Goal: Navigation & Orientation: Find specific page/section

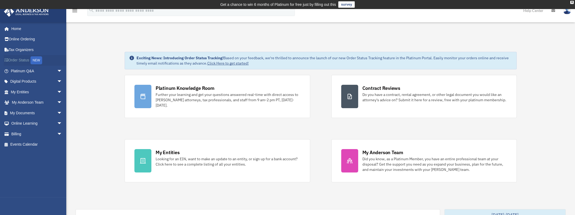
click at [23, 59] on link "Order Status NEW" at bounding box center [37, 60] width 67 height 11
click at [40, 60] on div "NEW" at bounding box center [36, 60] width 12 height 8
click at [27, 113] on link "My Documents arrow_drop_down" at bounding box center [37, 112] width 67 height 11
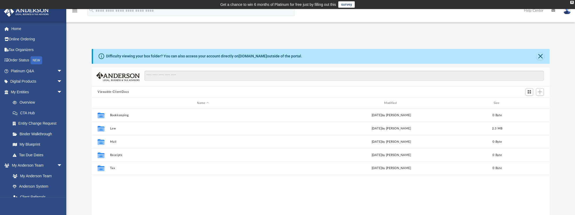
scroll to position [116, 454]
click at [46, 176] on link "My Anderson Team" at bounding box center [38, 175] width 63 height 11
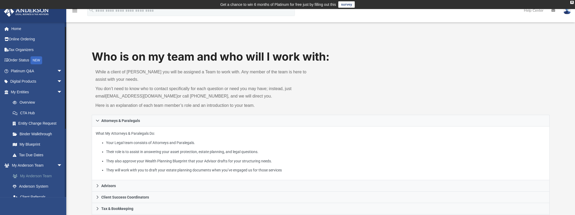
scroll to position [27, 0]
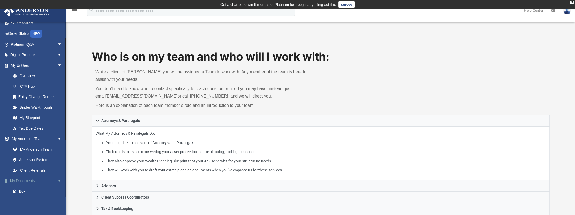
click at [57, 180] on span "arrow_drop_down" at bounding box center [62, 180] width 11 height 11
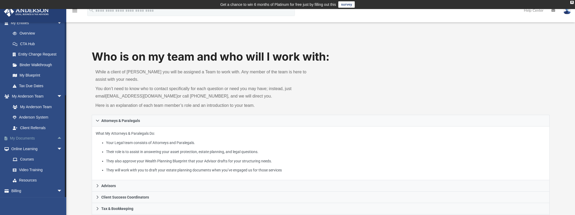
scroll to position [79, 0]
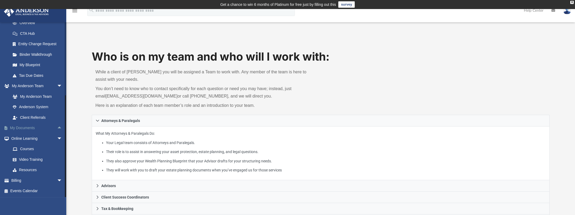
click at [32, 127] on link "My Documents arrow_drop_up" at bounding box center [37, 128] width 67 height 11
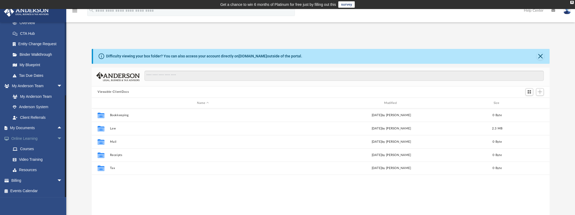
scroll to position [116, 454]
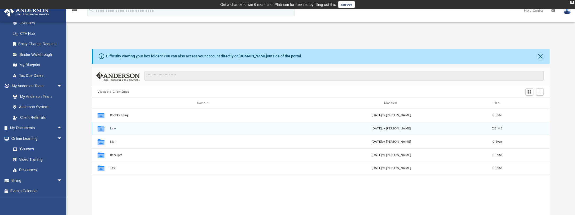
click at [113, 129] on button "Law" at bounding box center [203, 127] width 186 height 3
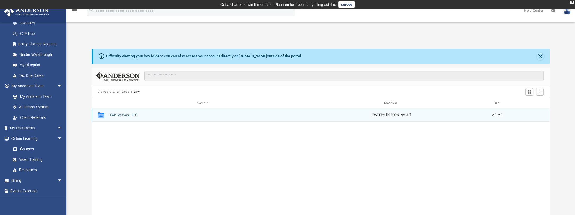
click at [119, 114] on button "Gold Vantage, LLC" at bounding box center [203, 114] width 186 height 3
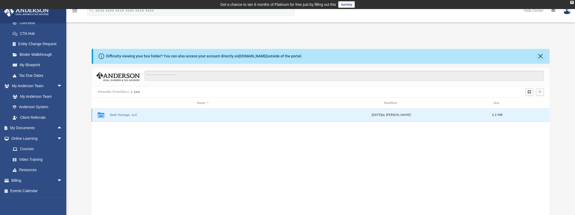
click at [119, 114] on button "Gold Vantage, LLC" at bounding box center [203, 114] width 186 height 3
click at [115, 115] on button "Initial Docs" at bounding box center [203, 114] width 186 height 3
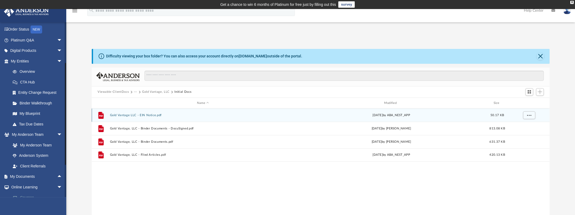
scroll to position [26, 0]
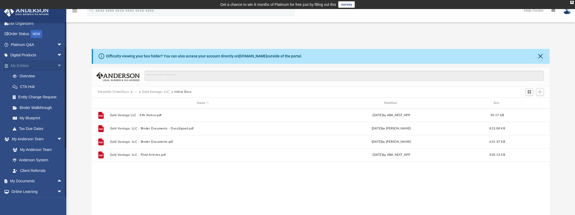
click at [57, 65] on span "arrow_drop_down" at bounding box center [62, 65] width 11 height 11
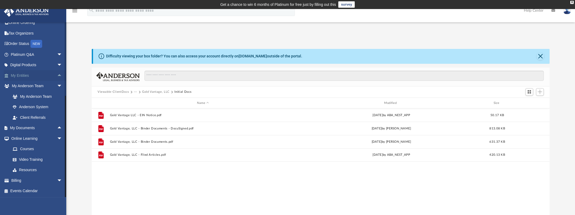
click at [57, 76] on span "arrow_drop_up" at bounding box center [62, 75] width 11 height 11
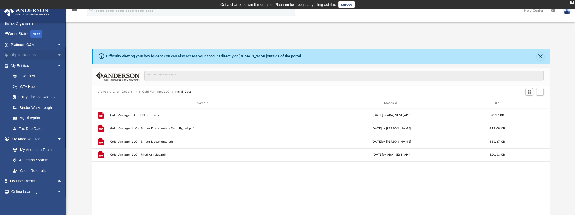
click at [57, 55] on span "arrow_drop_down" at bounding box center [62, 55] width 11 height 11
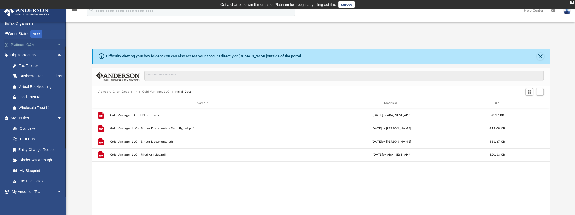
click at [57, 43] on span "arrow_drop_down" at bounding box center [62, 44] width 11 height 11
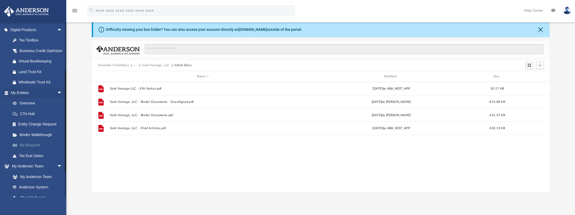
scroll to position [185, 0]
